Goal: Information Seeking & Learning: Check status

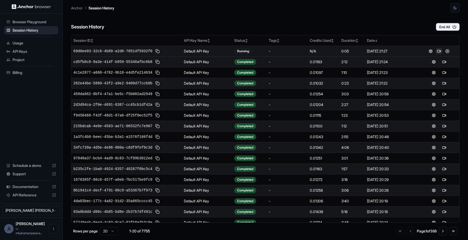
click at [439, 52] on button at bounding box center [439, 51] width 6 height 6
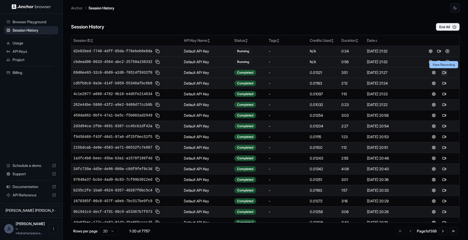
click at [442, 74] on button at bounding box center [444, 72] width 6 height 6
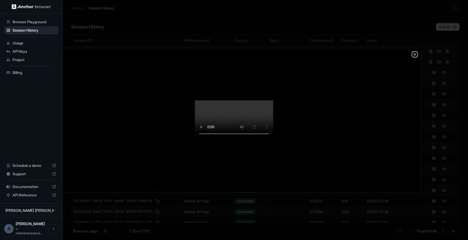
click at [414, 52] on icon "button" at bounding box center [415, 54] width 4 height 4
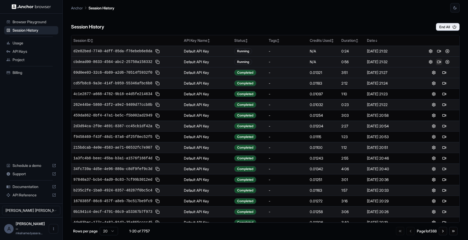
click at [440, 63] on button at bounding box center [439, 62] width 6 height 6
click at [437, 50] on button at bounding box center [439, 51] width 6 height 6
click at [439, 52] on button at bounding box center [439, 51] width 6 height 6
click at [441, 28] on button "End All" at bounding box center [448, 27] width 24 height 8
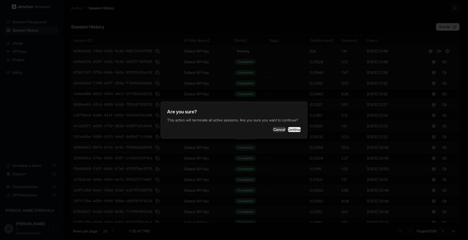
click at [294, 132] on button "Continue" at bounding box center [294, 129] width 13 height 5
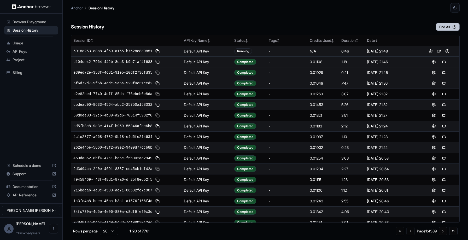
click at [452, 28] on button "End All" at bounding box center [448, 27] width 24 height 8
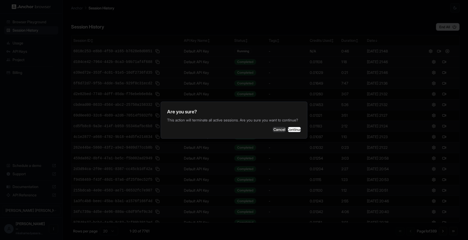
click at [287, 138] on div "Are you sure? This action will terminate all active sessions. Are you sure you …" at bounding box center [234, 120] width 147 height 37
click at [288, 132] on button "Continue" at bounding box center [294, 129] width 13 height 5
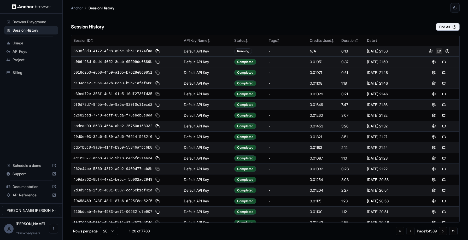
click at [437, 52] on button at bounding box center [439, 51] width 6 height 6
click at [442, 51] on button at bounding box center [444, 51] width 6 height 6
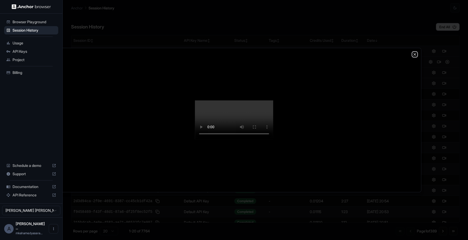
click at [417, 52] on icon "button" at bounding box center [415, 54] width 4 height 4
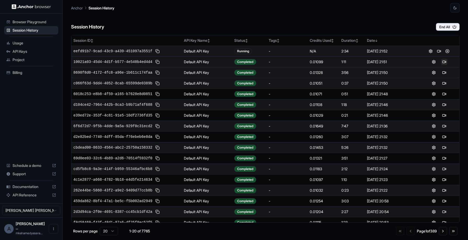
click at [442, 62] on button at bounding box center [444, 62] width 6 height 6
click at [443, 71] on button at bounding box center [444, 72] width 6 height 6
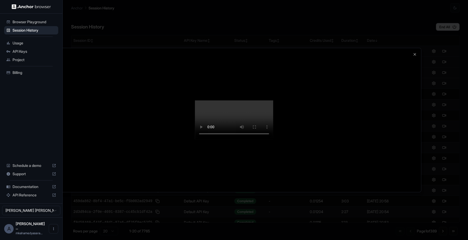
click at [273, 139] on video at bounding box center [234, 119] width 78 height 39
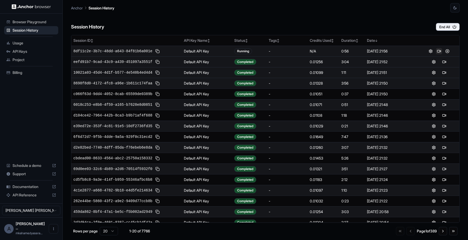
click at [439, 51] on button at bounding box center [439, 51] width 6 height 6
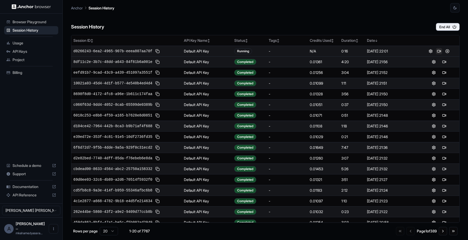
click at [439, 49] on button at bounding box center [439, 51] width 6 height 6
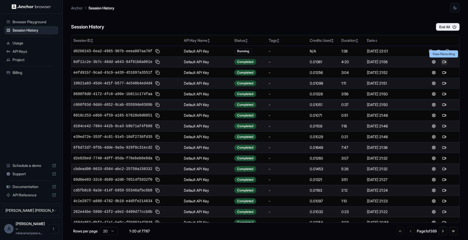
click at [443, 62] on button at bounding box center [444, 62] width 6 height 6
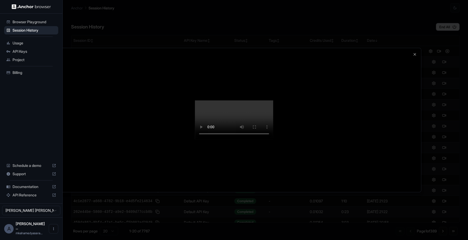
click at [414, 48] on div at bounding box center [234, 120] width 374 height 144
click at [415, 53] on icon "button" at bounding box center [415, 54] width 2 height 2
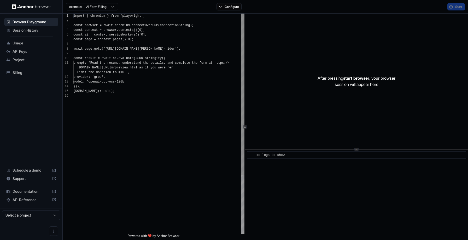
scroll to position [47, 0]
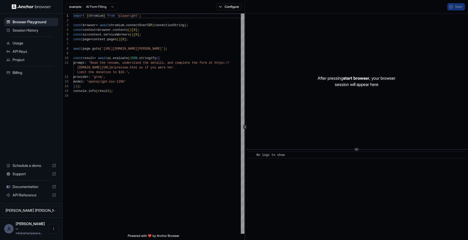
click at [32, 28] on span "Session History" at bounding box center [35, 30] width 44 height 5
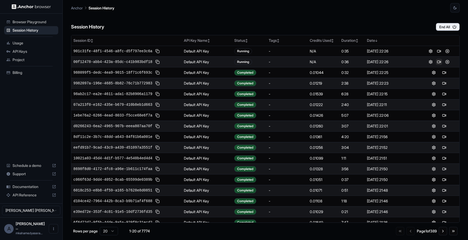
click at [441, 62] on button at bounding box center [439, 62] width 6 height 6
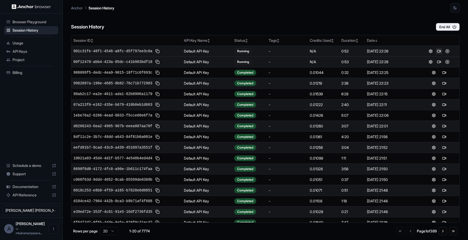
click at [440, 50] on button at bounding box center [439, 51] width 6 height 6
click at [446, 26] on button "End All" at bounding box center [448, 27] width 24 height 8
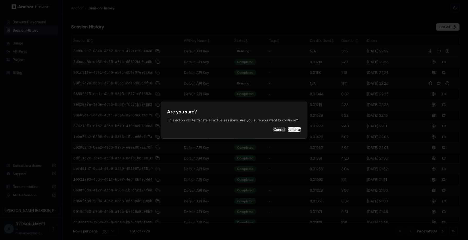
click at [291, 129] on button "Continue" at bounding box center [294, 129] width 13 height 5
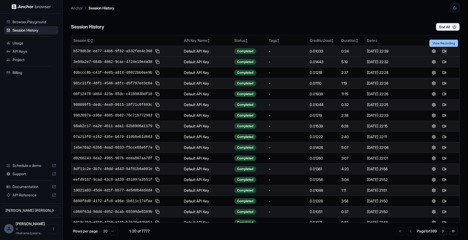
click at [442, 50] on button at bounding box center [444, 51] width 6 height 6
click at [437, 51] on button at bounding box center [439, 51] width 6 height 6
click at [438, 51] on button at bounding box center [439, 51] width 6 height 6
click at [440, 51] on button at bounding box center [439, 51] width 6 height 6
click at [439, 51] on button at bounding box center [439, 51] width 6 height 6
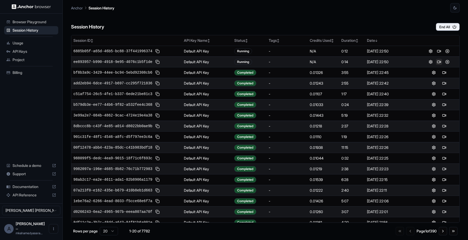
click at [438, 63] on button at bounding box center [439, 62] width 6 height 6
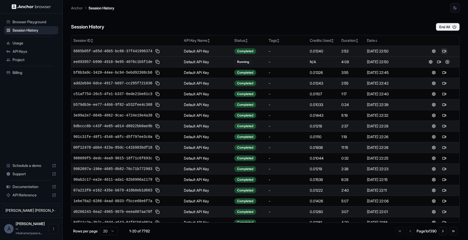
click at [444, 52] on button at bounding box center [444, 51] width 6 height 6
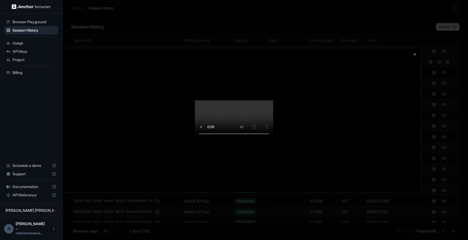
click at [411, 48] on div at bounding box center [234, 120] width 374 height 144
click at [416, 52] on icon "button" at bounding box center [415, 54] width 4 height 4
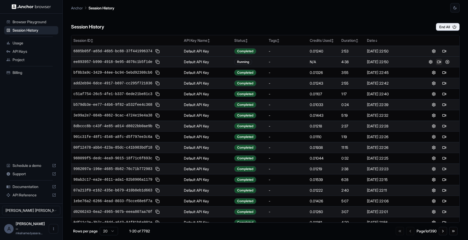
click at [439, 61] on button at bounding box center [439, 62] width 6 height 6
click at [438, 51] on button at bounding box center [439, 51] width 6 height 6
click at [445, 52] on button at bounding box center [447, 51] width 6 height 6
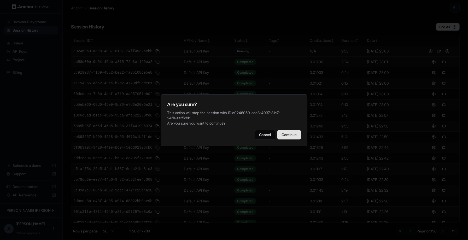
click at [288, 136] on button "Continue" at bounding box center [289, 134] width 24 height 9
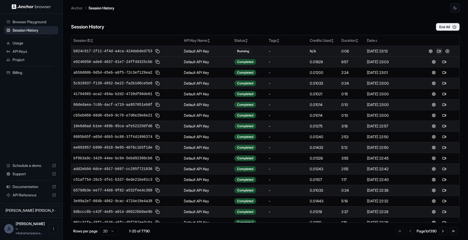
click at [437, 49] on button at bounding box center [439, 51] width 6 height 6
click at [443, 51] on button at bounding box center [444, 51] width 6 height 6
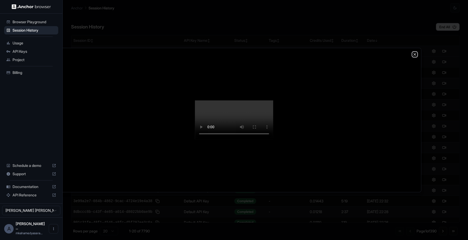
click at [415, 52] on icon "button" at bounding box center [415, 54] width 4 height 4
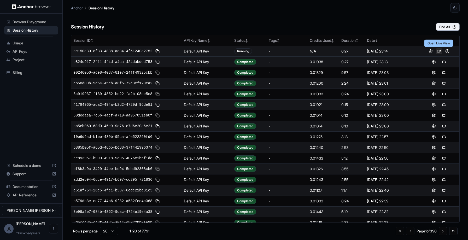
click at [439, 50] on button at bounding box center [439, 51] width 6 height 6
click at [439, 51] on button at bounding box center [439, 51] width 6 height 6
click at [440, 51] on button at bounding box center [439, 51] width 6 height 6
click at [438, 51] on button at bounding box center [439, 51] width 6 height 6
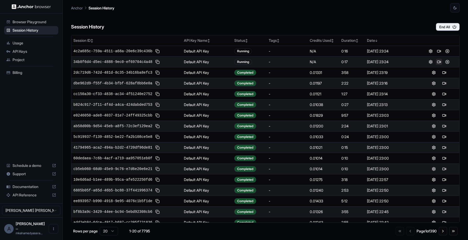
click at [438, 61] on button at bounding box center [439, 62] width 6 height 6
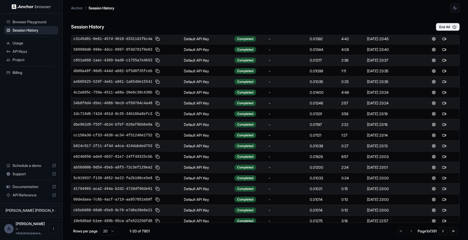
scroll to position [37, 0]
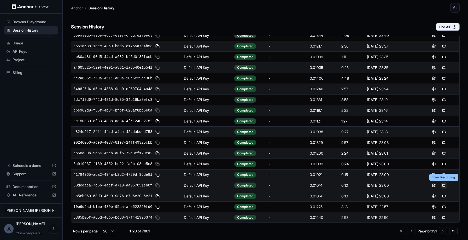
click at [445, 185] on button at bounding box center [444, 185] width 6 height 6
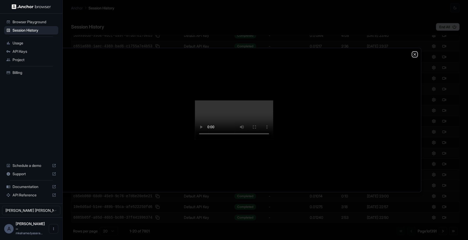
click at [413, 52] on icon "button" at bounding box center [415, 54] width 4 height 4
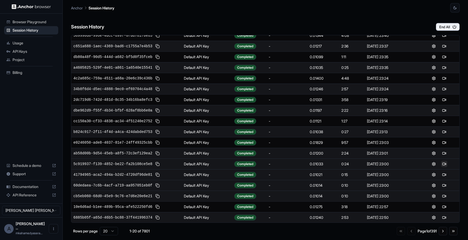
click at [446, 163] on button at bounding box center [444, 164] width 6 height 6
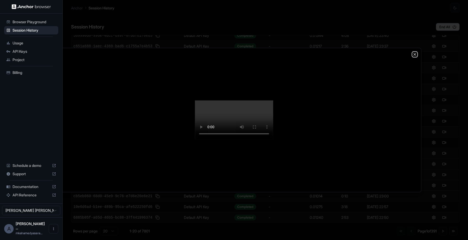
click at [415, 52] on icon "button" at bounding box center [415, 54] width 4 height 4
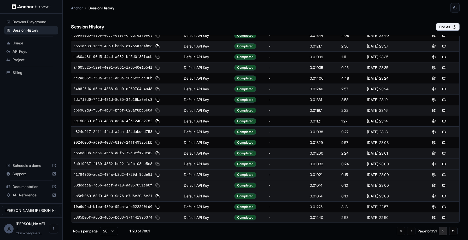
click at [442, 229] on button "Go to next page" at bounding box center [443, 231] width 8 height 8
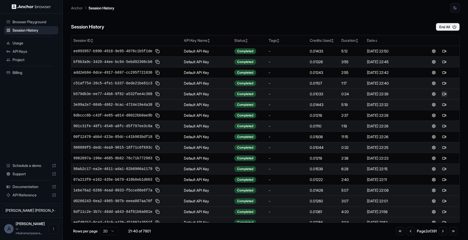
click at [442, 96] on button at bounding box center [444, 94] width 6 height 6
click at [410, 235] on div "Go to first page Go to previous page Page 2 of 391 Go to next page Go to last p…" at bounding box center [427, 231] width 62 height 8
click at [409, 234] on button "Go to previous page" at bounding box center [410, 231] width 8 height 8
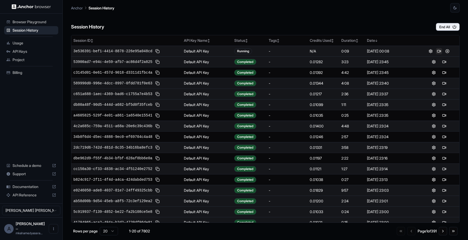
click at [439, 51] on button at bounding box center [439, 51] width 6 height 6
